Goal: Information Seeking & Learning: Learn about a topic

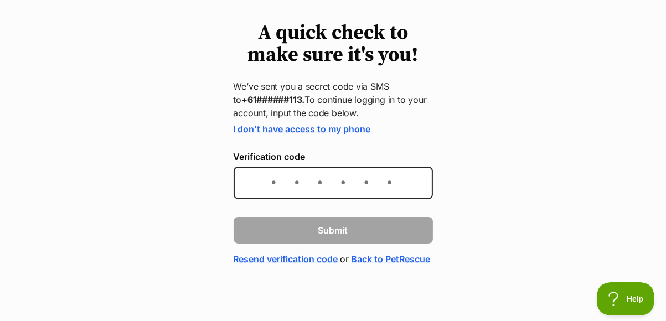
scroll to position [84, 0]
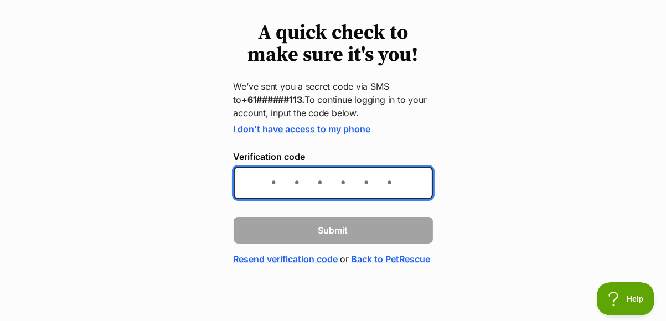
click at [283, 167] on input "Verification code" at bounding box center [333, 183] width 199 height 33
type input "775944"
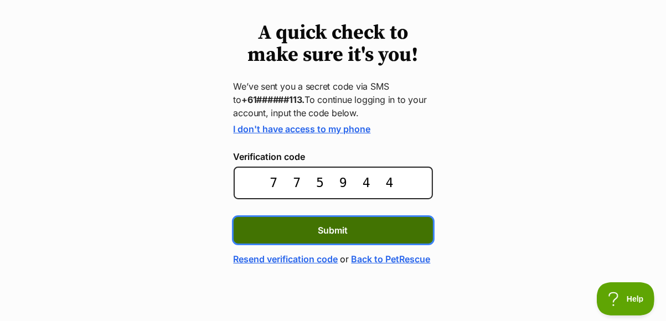
click at [371, 219] on button "Submit" at bounding box center [333, 230] width 199 height 27
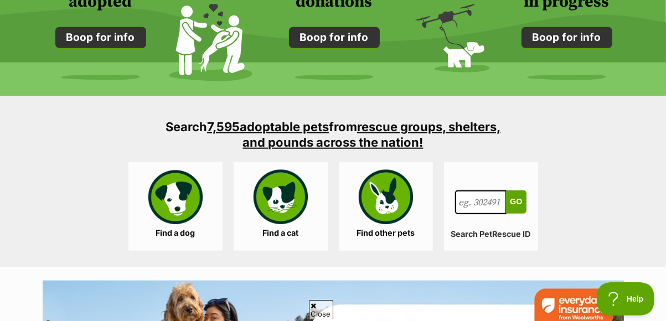
scroll to position [996, 0]
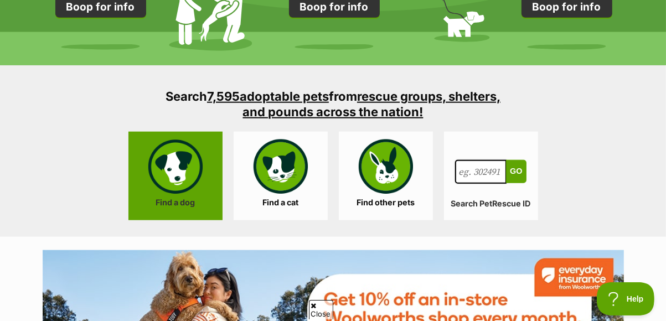
click at [176, 163] on link "Find a dog" at bounding box center [175, 176] width 94 height 89
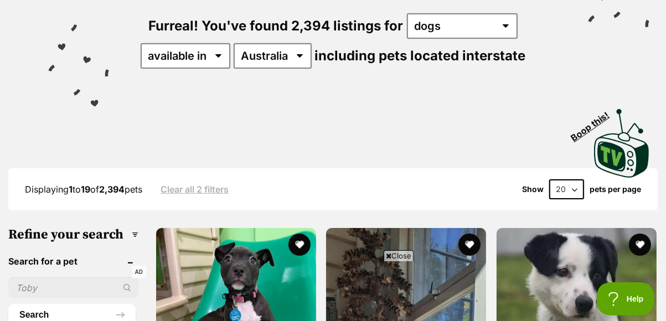
scroll to position [111, 0]
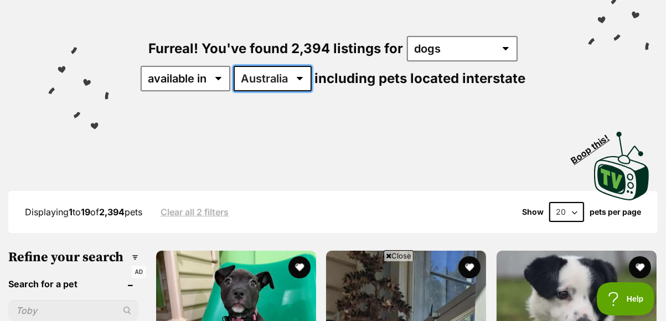
click at [296, 75] on select "Australia ACT NSW NT QLD SA TAS VIC WA" at bounding box center [273, 78] width 78 height 25
select select "NSW"
click at [234, 66] on select "Australia ACT NSW NT QLD SA TAS VIC WA" at bounding box center [273, 78] width 78 height 25
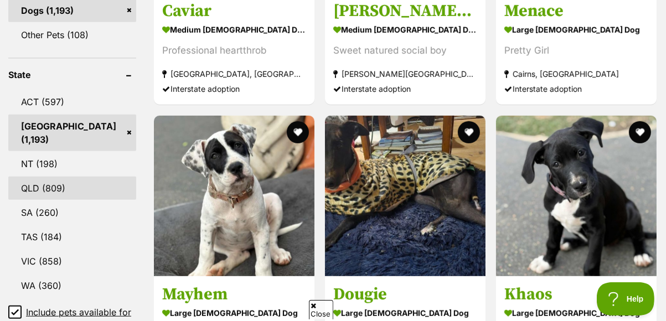
scroll to position [553, 0]
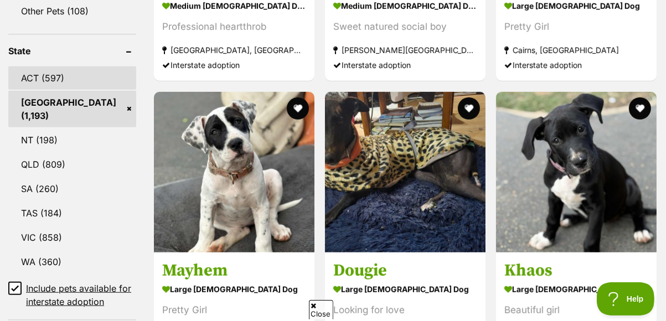
click at [37, 77] on link "ACT (597)" at bounding box center [72, 77] width 128 height 23
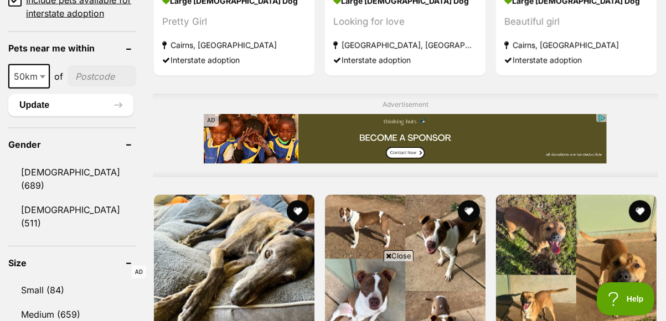
scroll to position [886, 0]
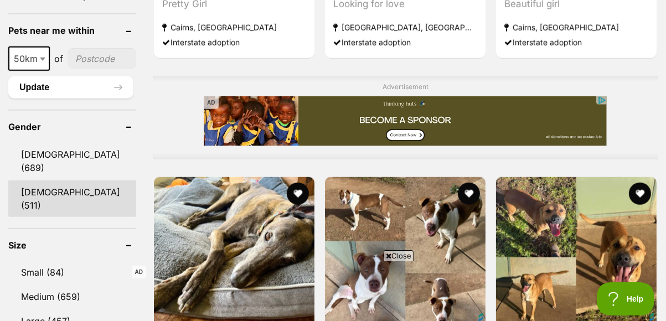
click at [51, 180] on link "Female (511)" at bounding box center [72, 198] width 128 height 37
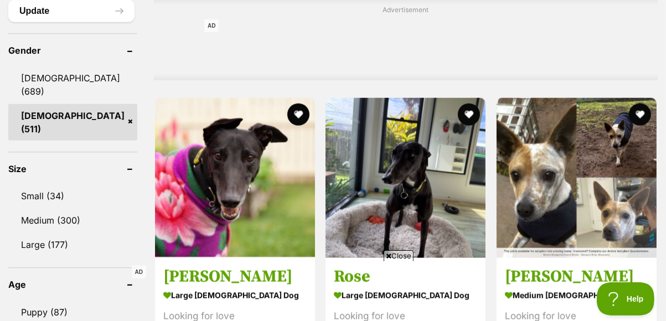
scroll to position [996, 0]
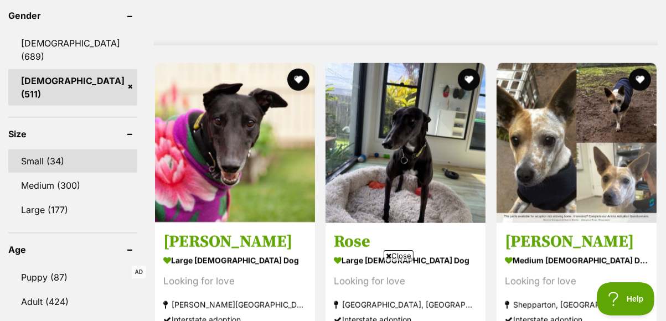
click at [50, 149] on link "Small (34)" at bounding box center [72, 160] width 129 height 23
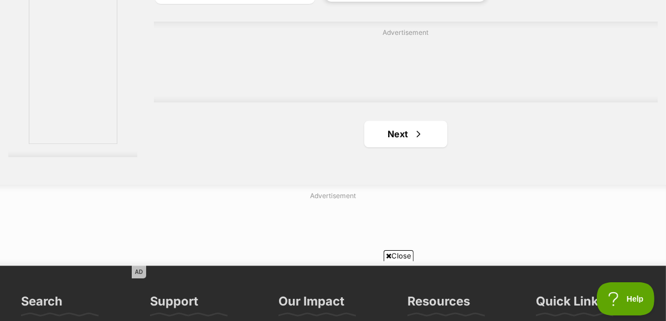
scroll to position [2601, 0]
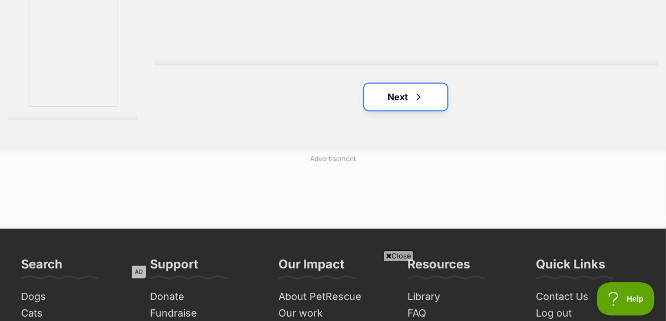
click at [408, 102] on link "Next" at bounding box center [405, 97] width 83 height 27
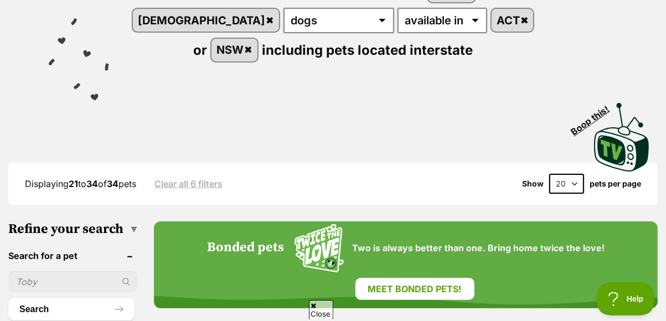
scroll to position [166, 0]
